Goal: Task Accomplishment & Management: Manage account settings

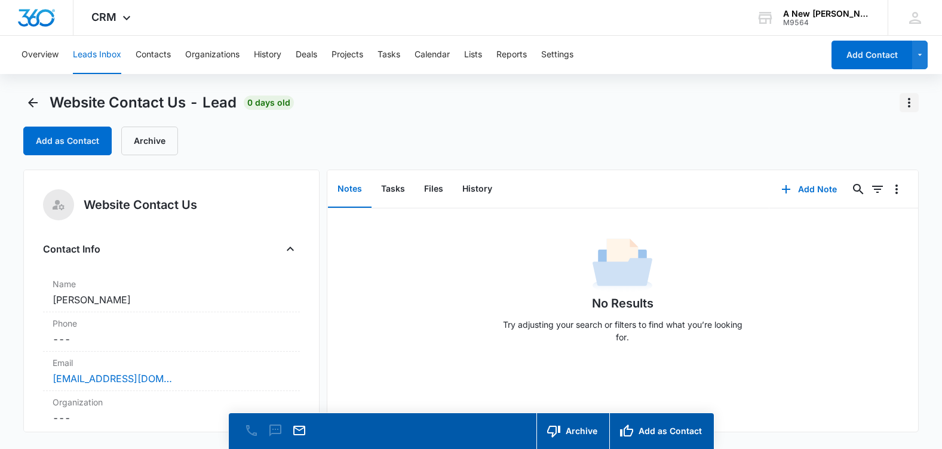
click at [907, 100] on icon "Actions" at bounding box center [909, 103] width 14 height 14
click at [868, 151] on div "Delete" at bounding box center [877, 154] width 26 height 8
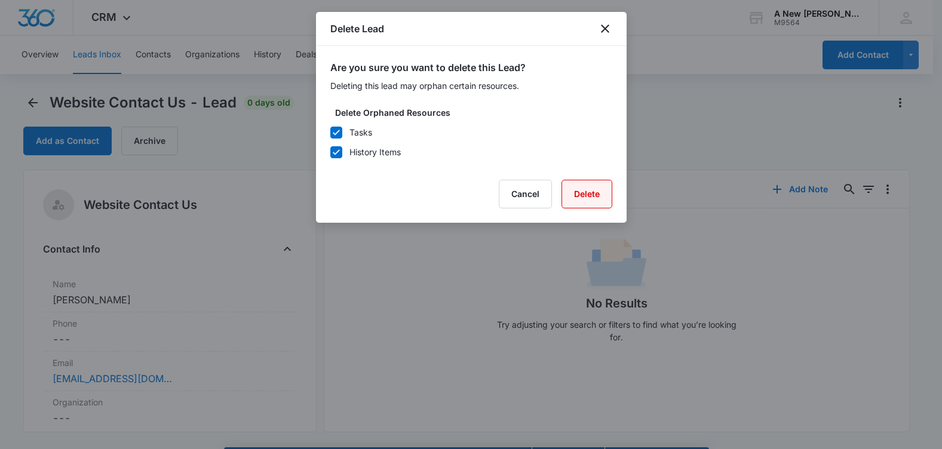
click at [575, 187] on button "Delete" at bounding box center [587, 194] width 51 height 29
